Goal: Check status

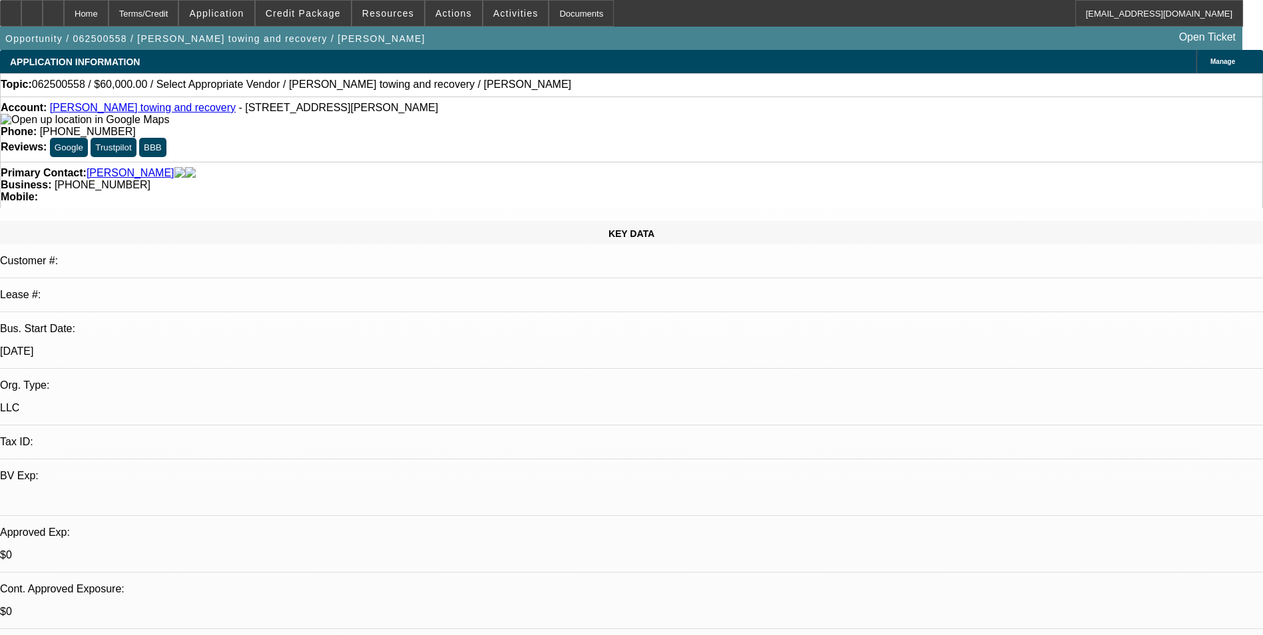
select select "0"
select select "2"
select select "0.1"
select select "4"
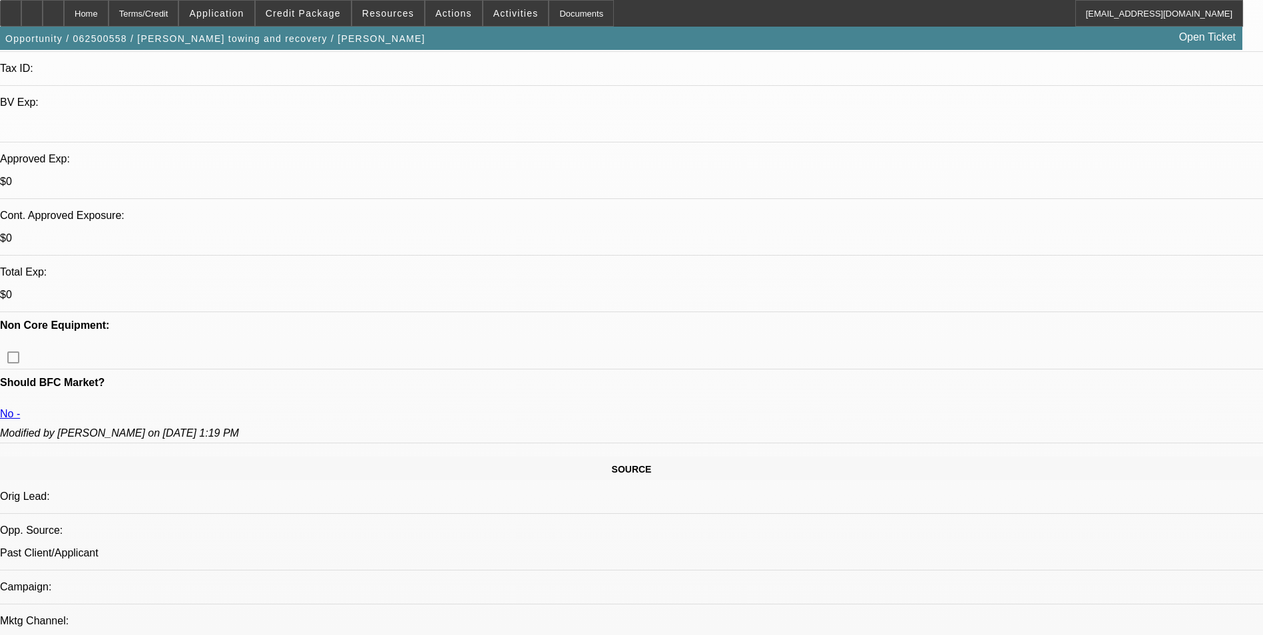
scroll to position [532, 0]
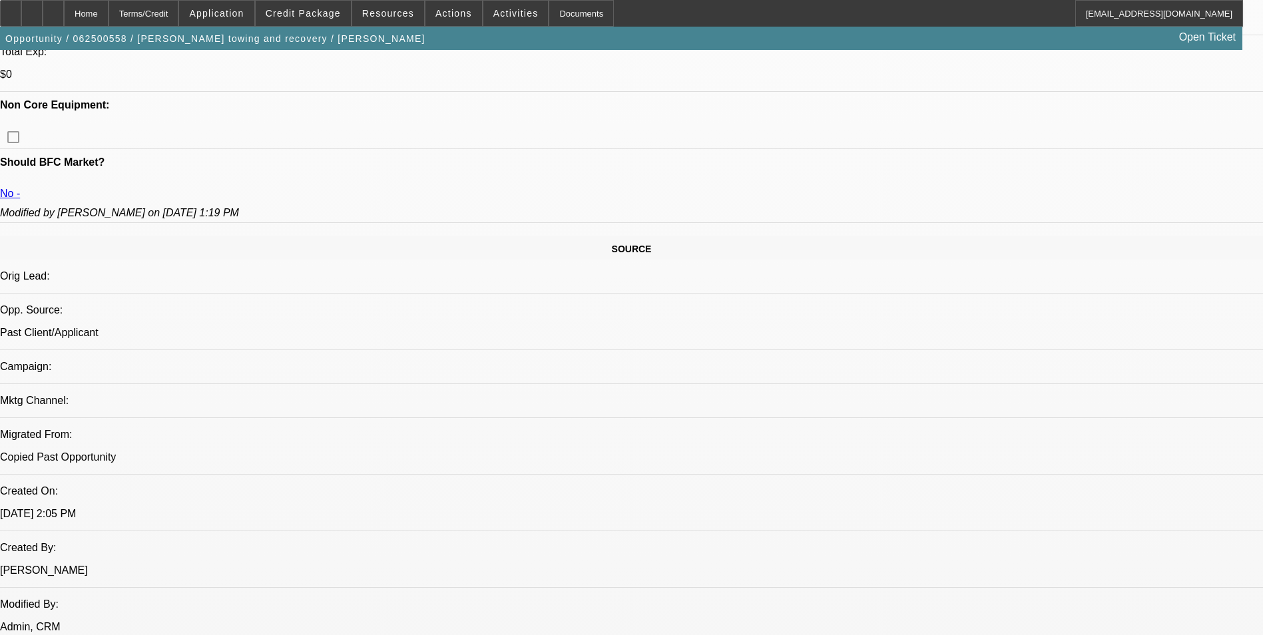
scroll to position [732, 0]
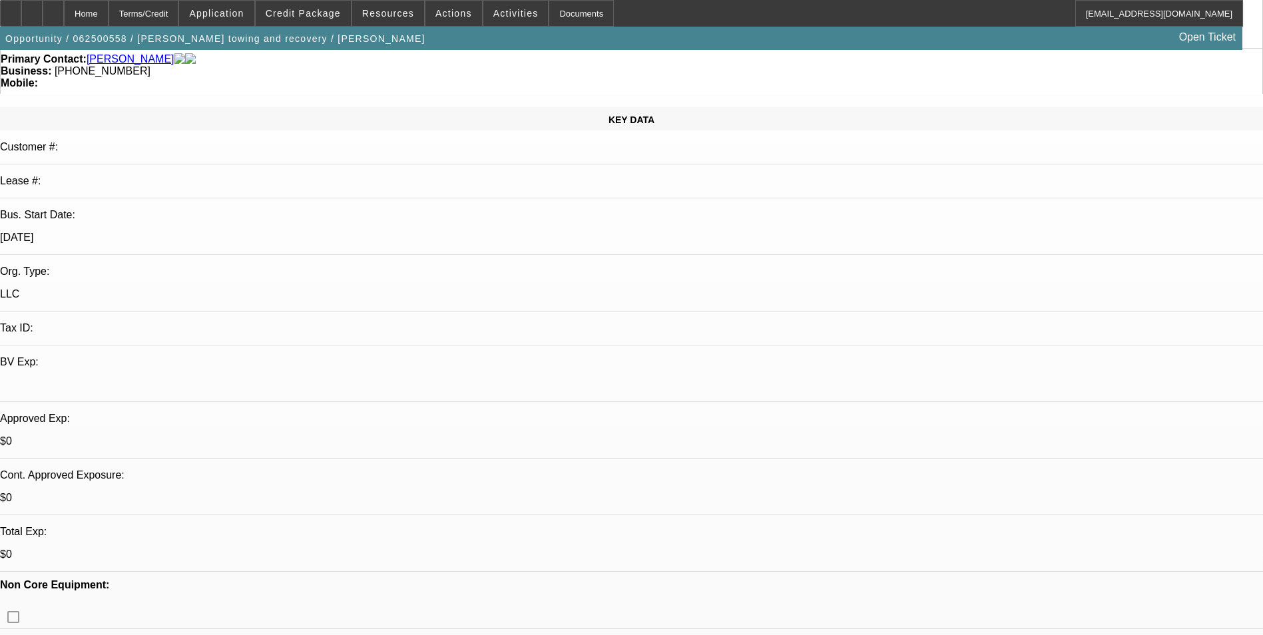
scroll to position [0, 0]
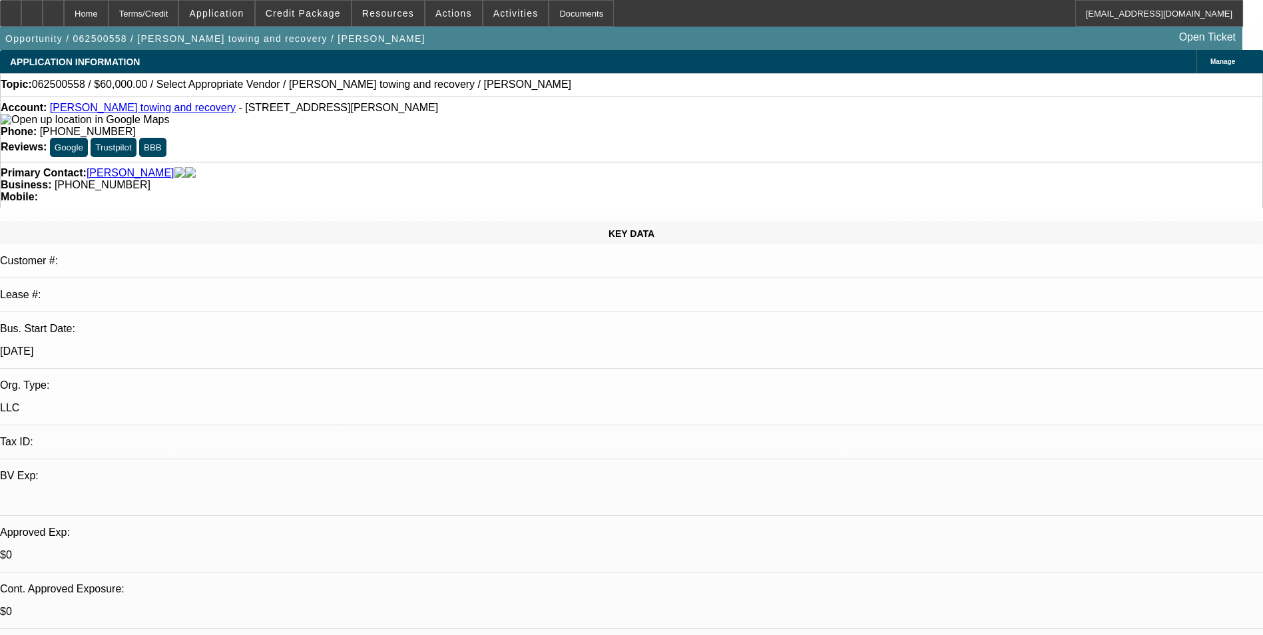
click at [139, 122] on div "Account: [PERSON_NAME] towing and recovery - [STREET_ADDRESS][PERSON_NAME]" at bounding box center [631, 114] width 1261 height 24
click at [132, 108] on link "[PERSON_NAME] towing and recovery" at bounding box center [143, 107] width 186 height 11
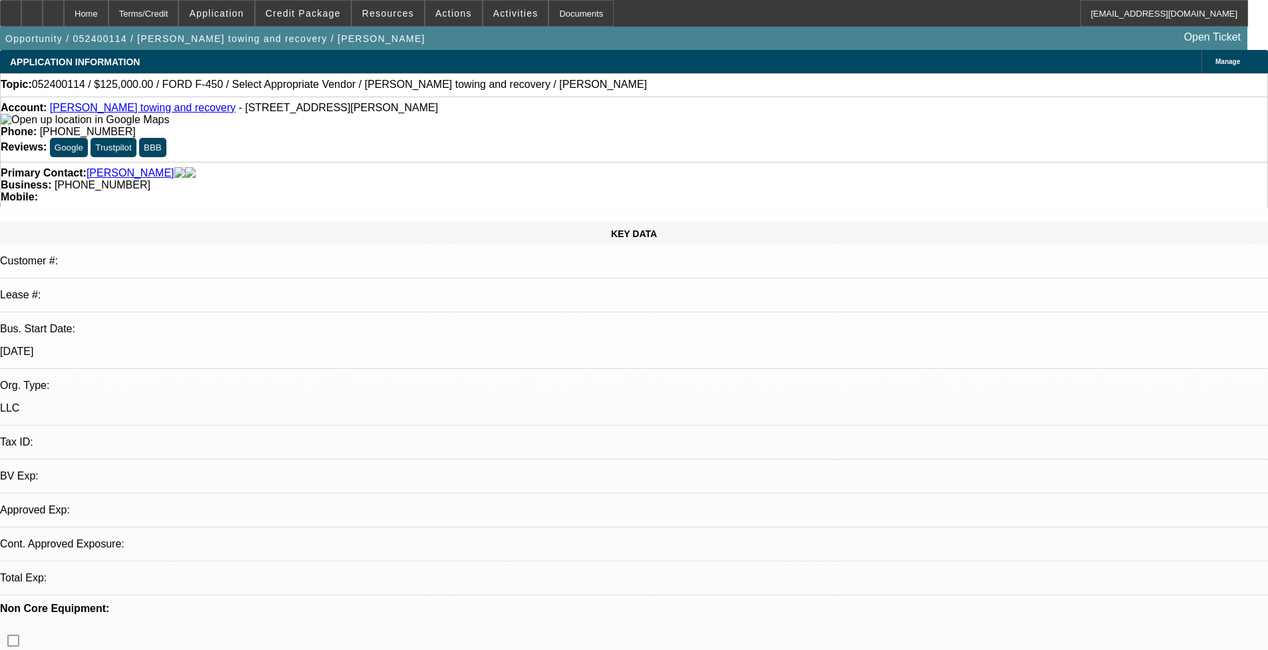
select select "0"
select select "2"
select select "0.1"
select select "4"
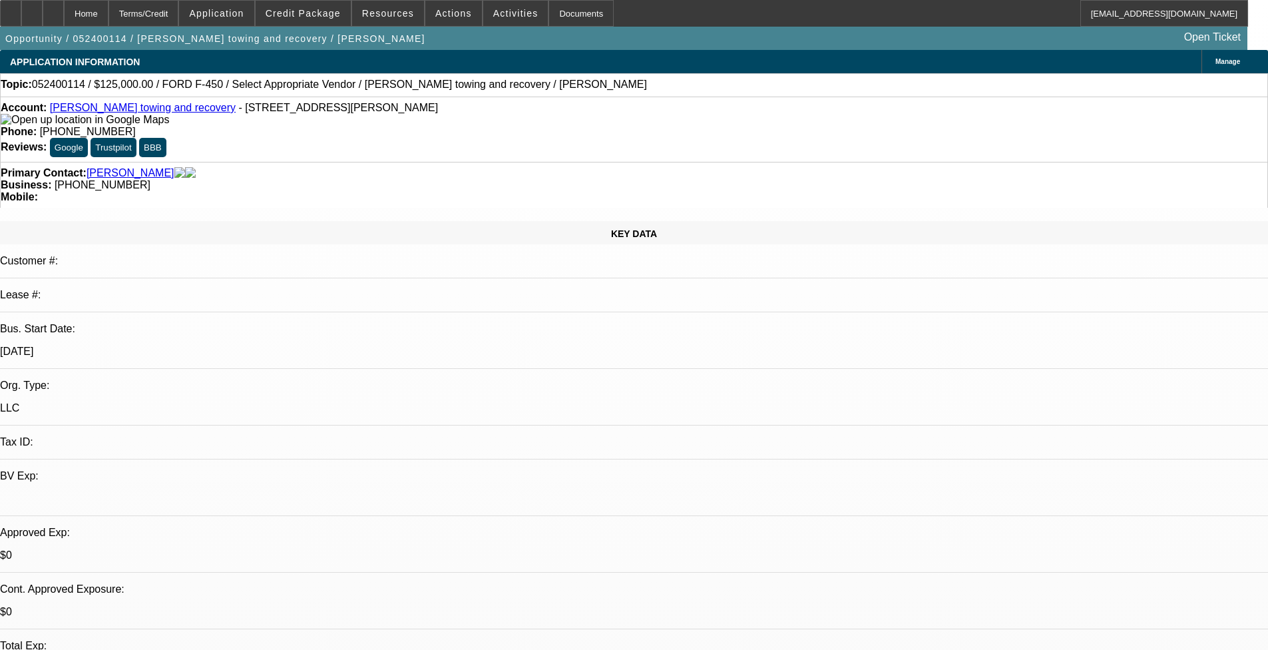
scroll to position [67, 0]
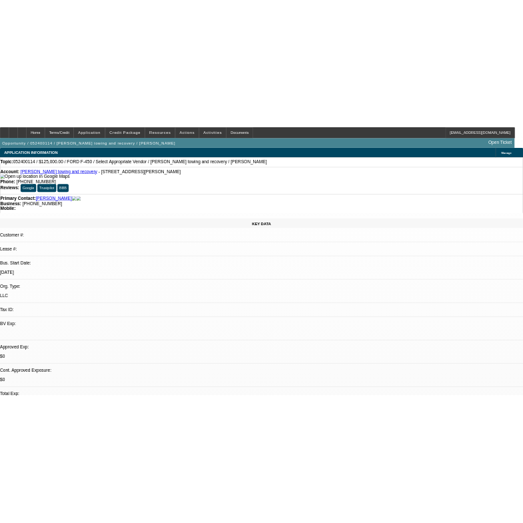
scroll to position [200, 0]
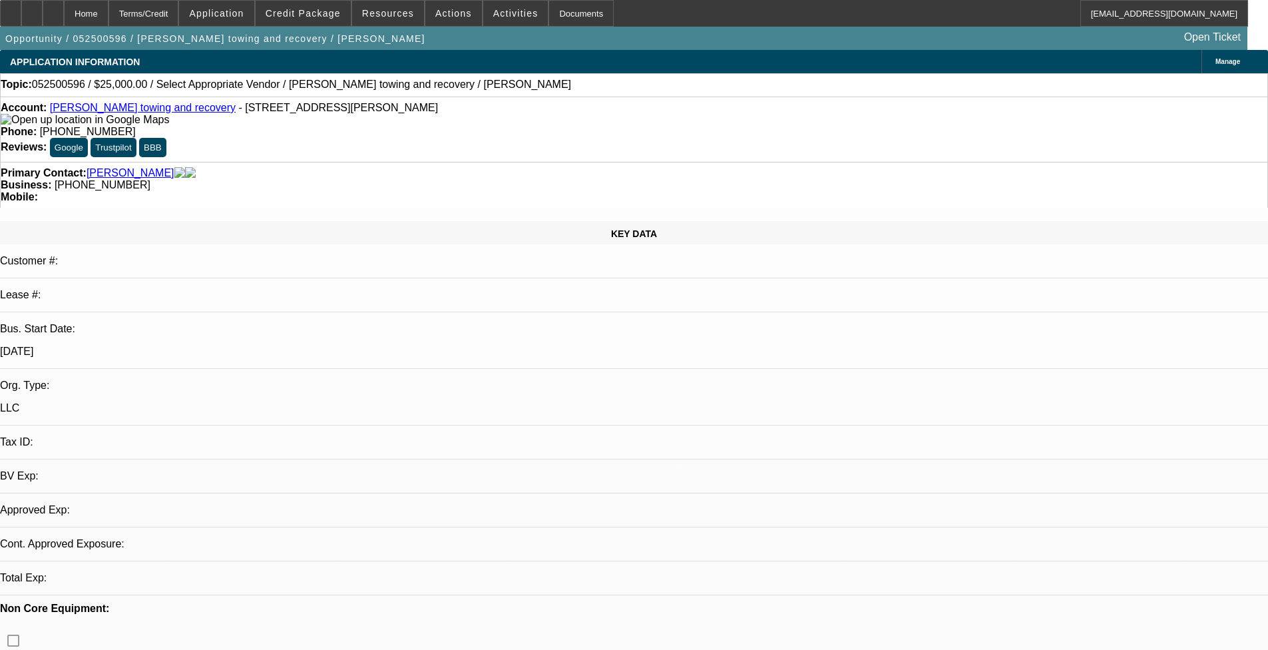
select select "0"
select select "2"
select select "0.1"
select select "1"
select select "2"
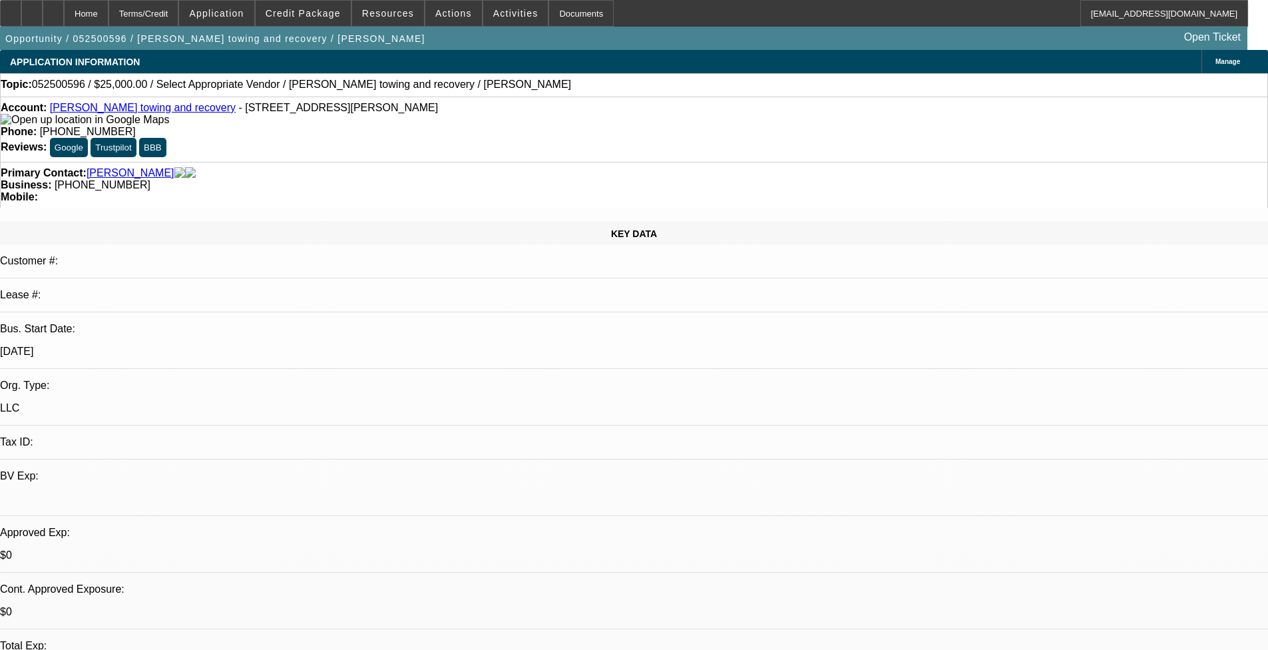
select select "4"
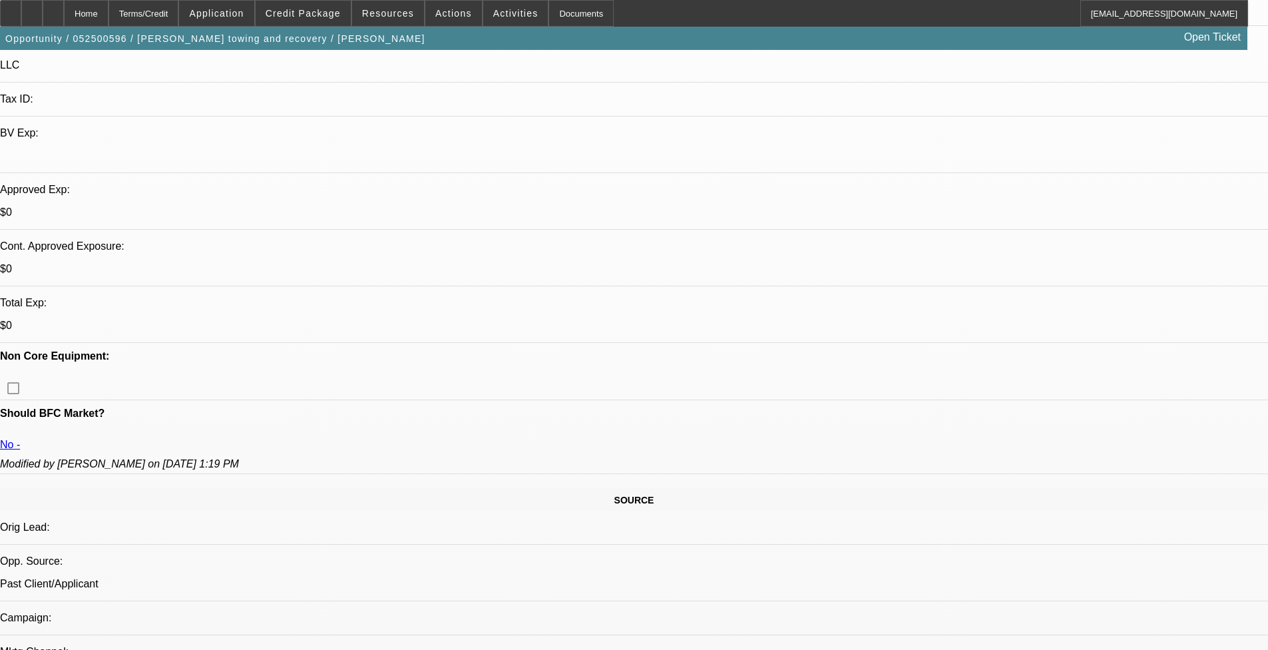
scroll to position [732, 0]
